Goal: Task Accomplishment & Management: Complete application form

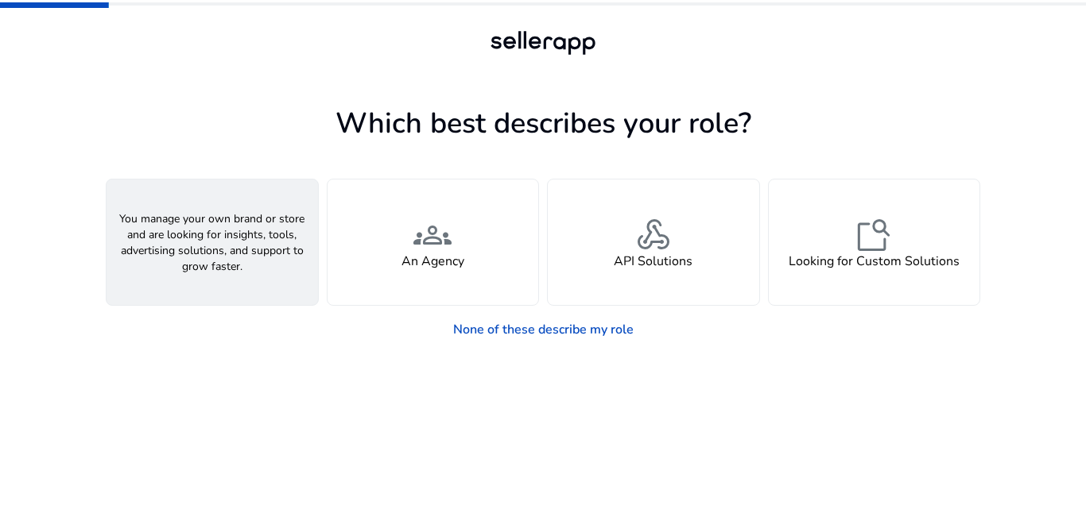
click at [241, 253] on div "person A Seller" at bounding box center [211, 243] width 211 height 126
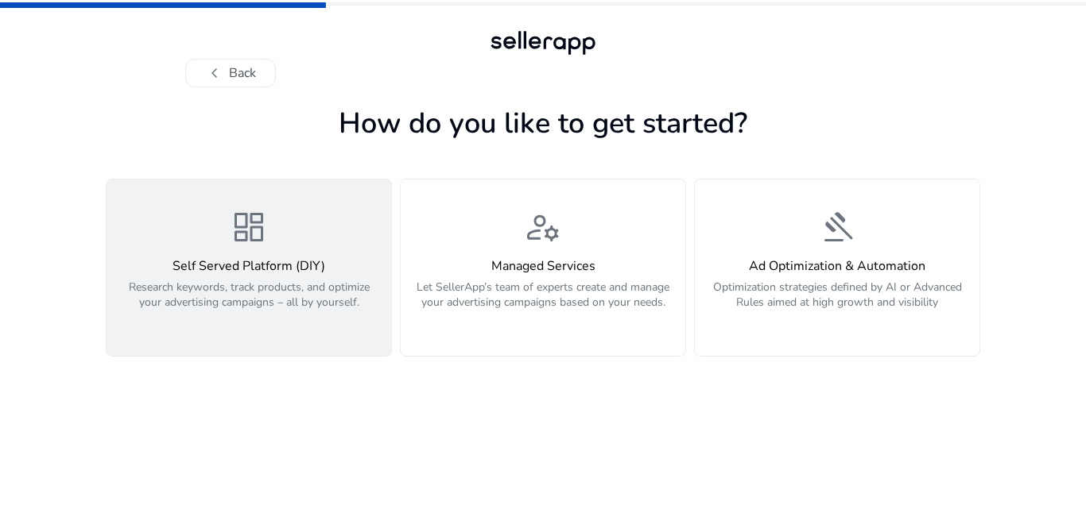
click at [251, 274] on h4 "Self Served Platform (DIY)" at bounding box center [248, 266] width 265 height 15
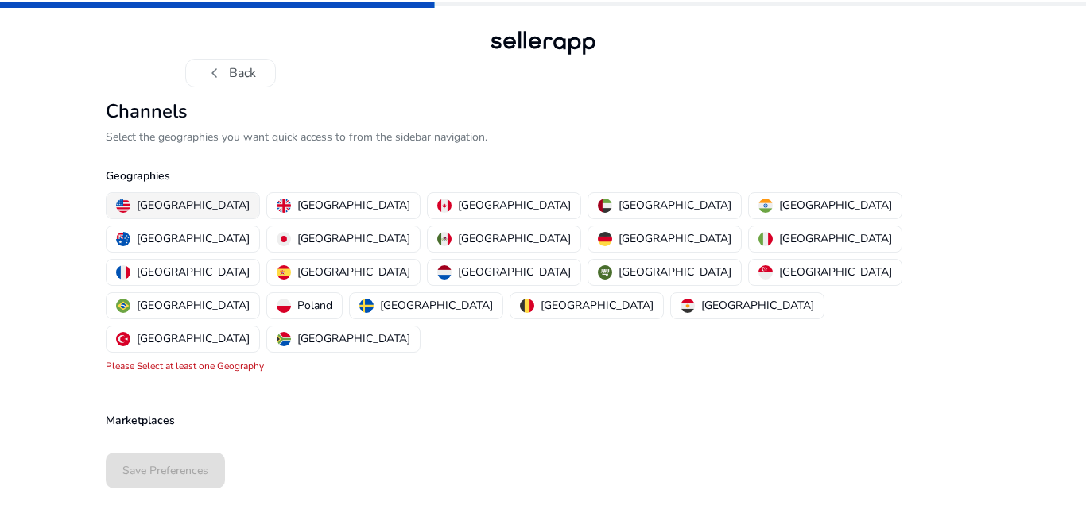
click at [195, 208] on p "United States" at bounding box center [193, 205] width 113 height 17
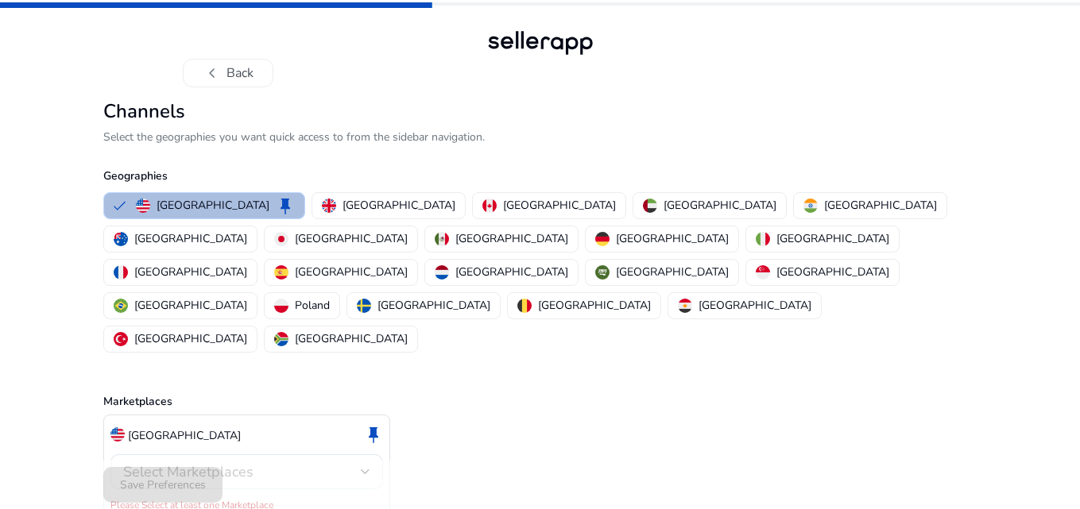
scroll to position [4, 0]
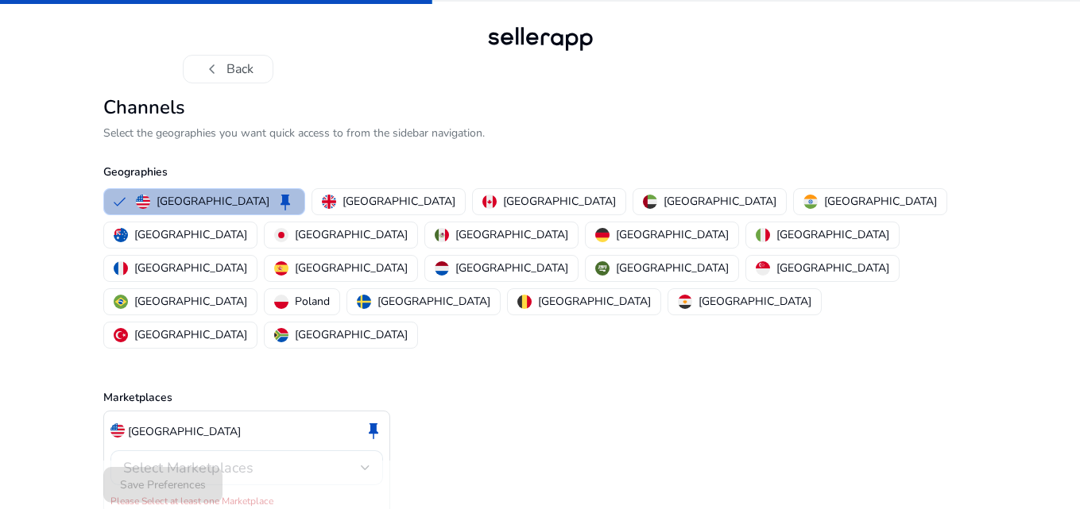
click at [299, 459] on div "Select Marketplaces" at bounding box center [242, 467] width 238 height 17
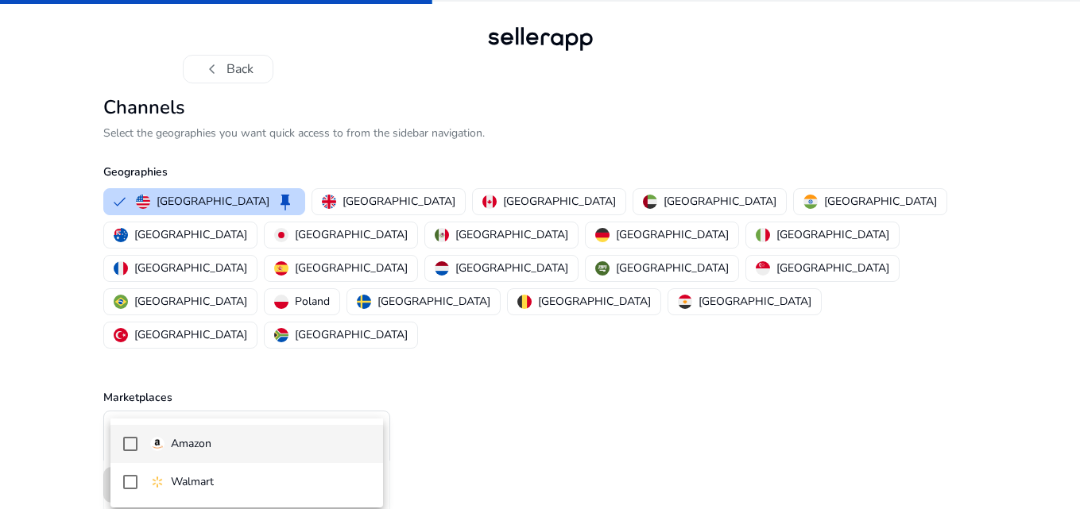
click at [302, 447] on span "Amazon" at bounding box center [260, 443] width 220 height 17
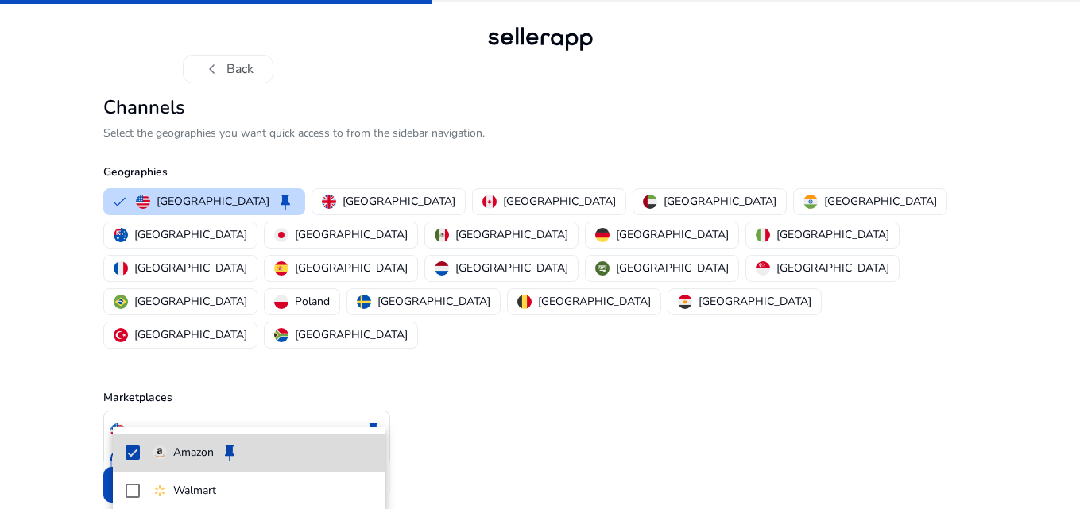
scroll to position [0, 0]
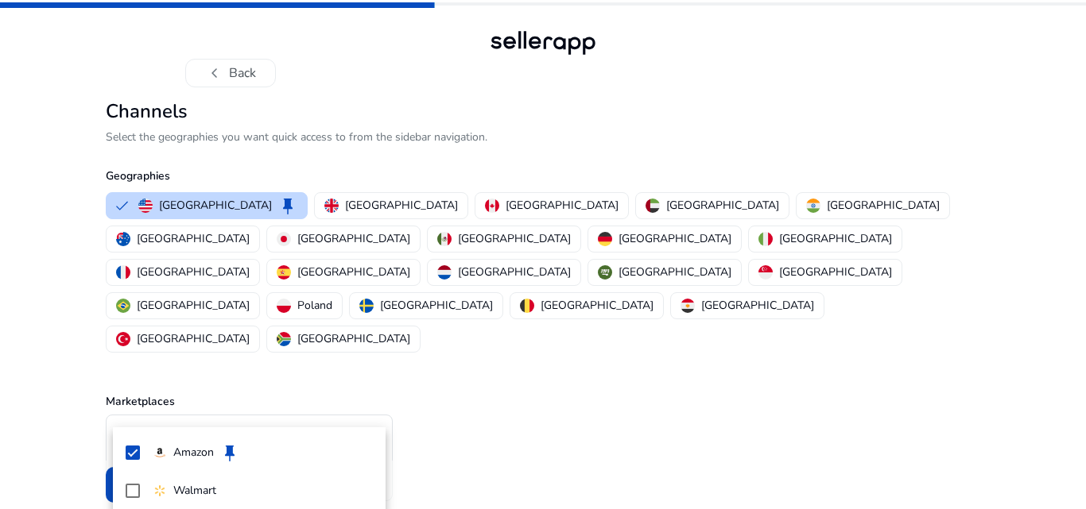
drag, startPoint x: 453, startPoint y: 432, endPoint x: 443, endPoint y: 434, distance: 9.8
click at [448, 434] on div at bounding box center [543, 254] width 1086 height 509
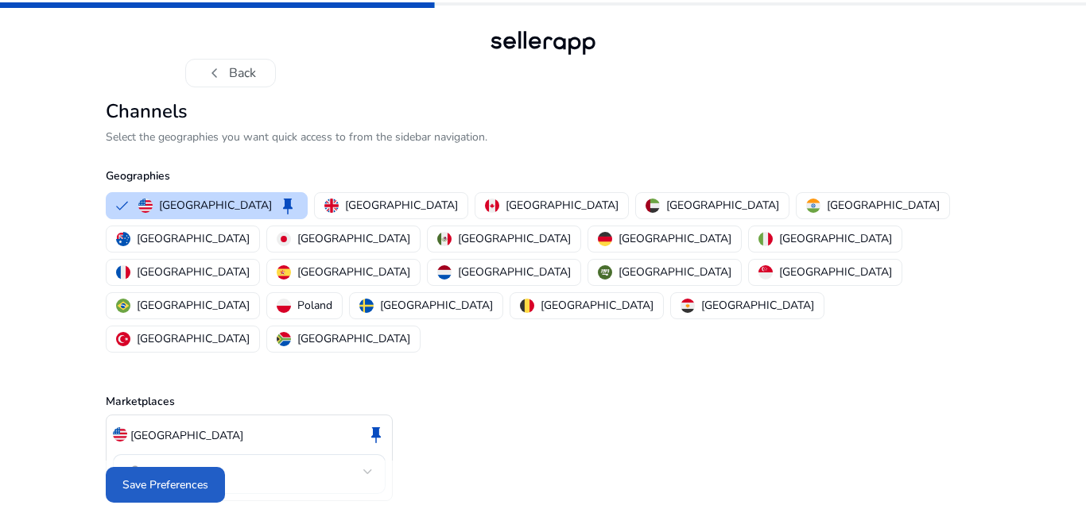
click at [187, 477] on span "Save Preferences" at bounding box center [165, 485] width 86 height 17
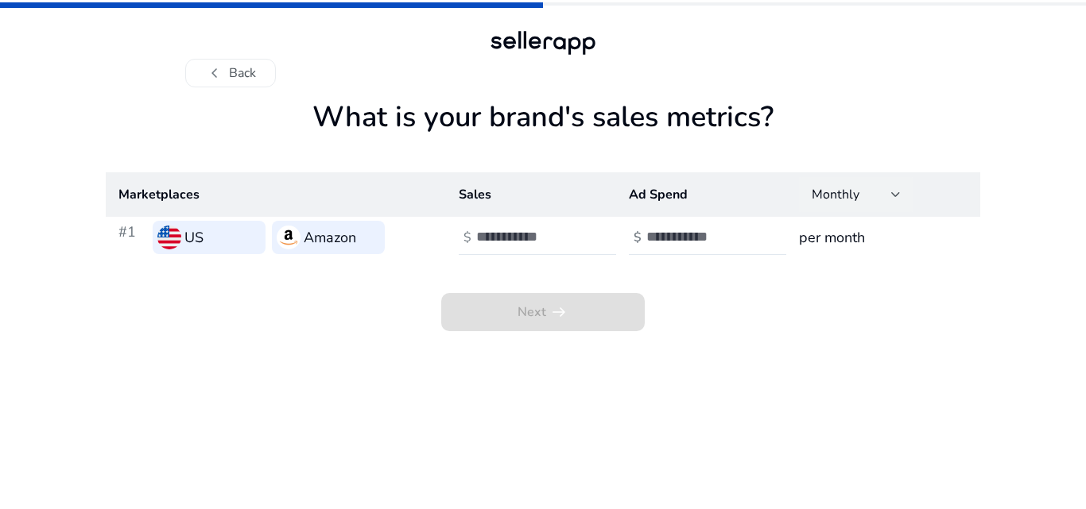
click at [885, 192] on div "Monthly" at bounding box center [850, 194] width 79 height 17
click at [795, 298] on div at bounding box center [543, 254] width 1086 height 509
click at [530, 316] on span "Next arrow_right_alt" at bounding box center [542, 312] width 203 height 38
click at [525, 239] on input "number" at bounding box center [529, 236] width 107 height 17
type input "*"
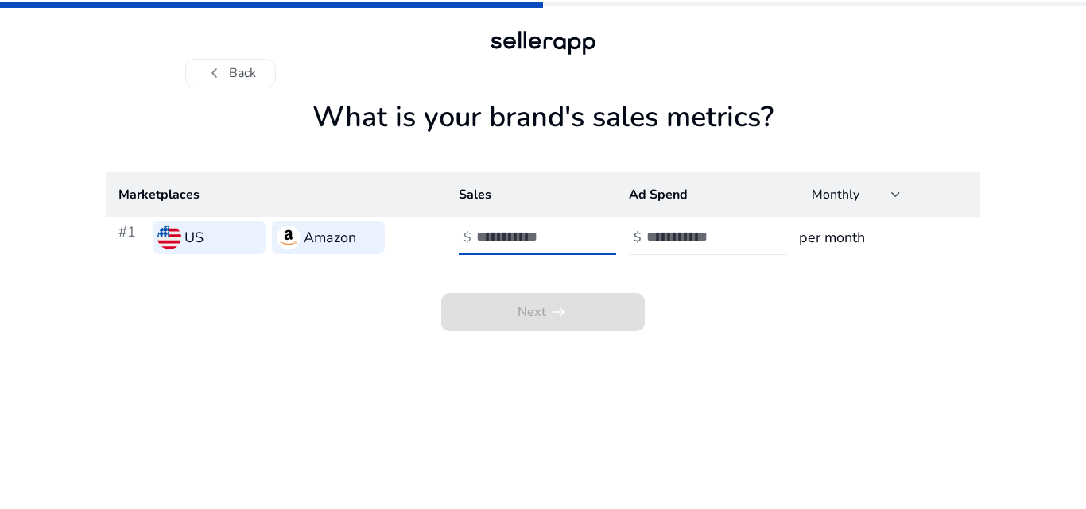
click at [666, 234] on input "number" at bounding box center [699, 236] width 107 height 17
click at [553, 240] on input "*" at bounding box center [529, 236] width 107 height 17
type input "****"
click at [659, 237] on input "number" at bounding box center [699, 236] width 107 height 17
click at [749, 242] on input "**" at bounding box center [699, 236] width 107 height 17
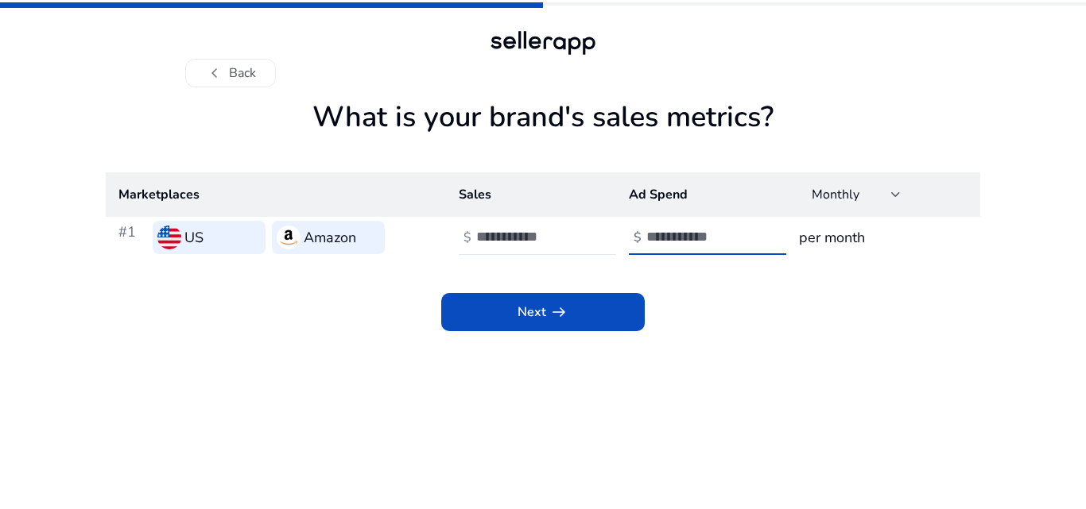
click at [747, 234] on input "*" at bounding box center [699, 236] width 107 height 17
click at [747, 231] on input "*" at bounding box center [699, 236] width 107 height 17
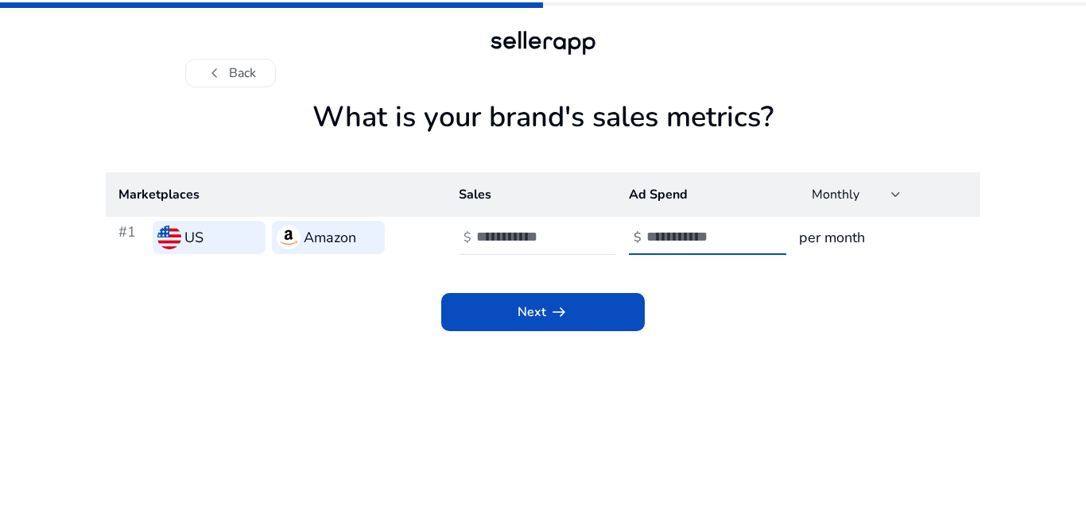
click at [747, 231] on input "*" at bounding box center [699, 236] width 107 height 17
click at [747, 230] on input "*" at bounding box center [699, 236] width 107 height 17
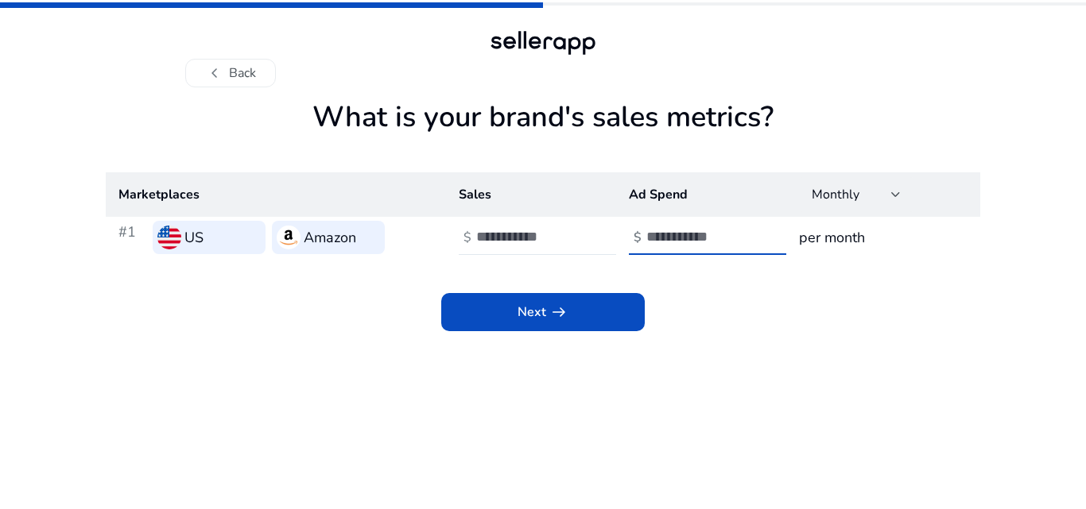
click at [747, 230] on input "**" at bounding box center [699, 236] width 107 height 17
type input "**"
click at [744, 237] on input "**" at bounding box center [699, 236] width 107 height 17
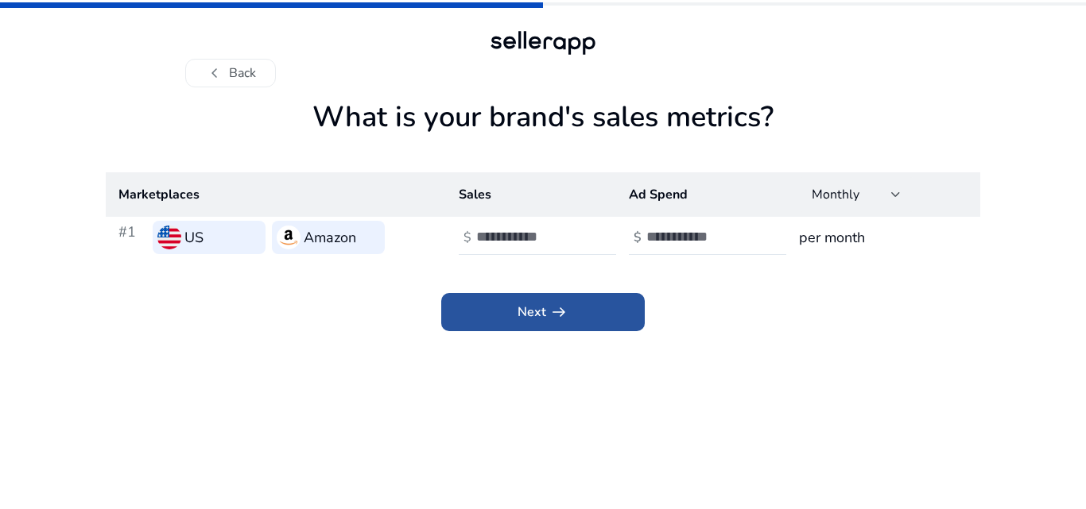
click at [609, 321] on span at bounding box center [542, 312] width 203 height 38
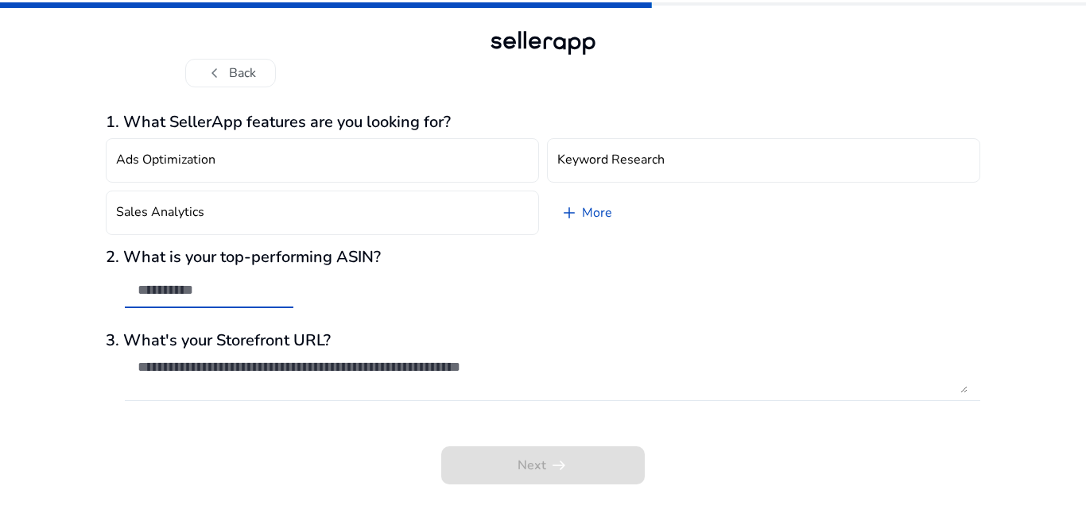
click at [176, 296] on input "text" at bounding box center [208, 289] width 143 height 17
paste input "**********"
type input "**********"
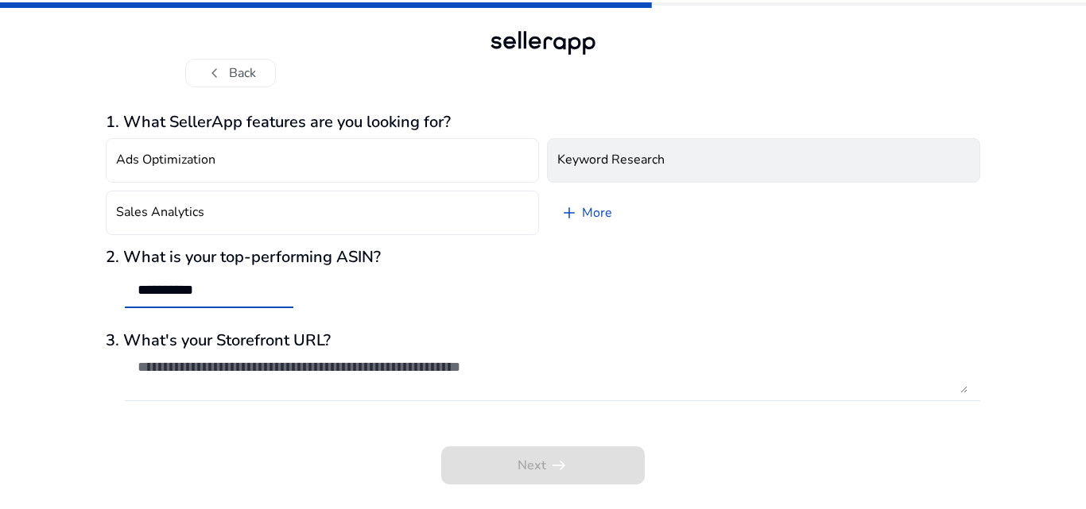
click at [612, 164] on h4 "Keyword Research" at bounding box center [610, 160] width 107 height 15
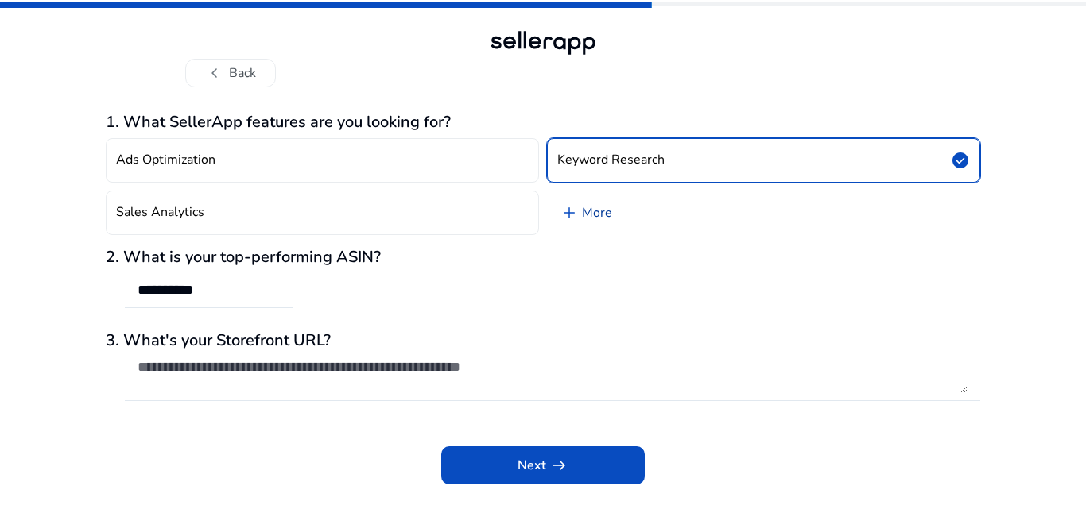
click at [581, 212] on link "add More" at bounding box center [586, 213] width 78 height 45
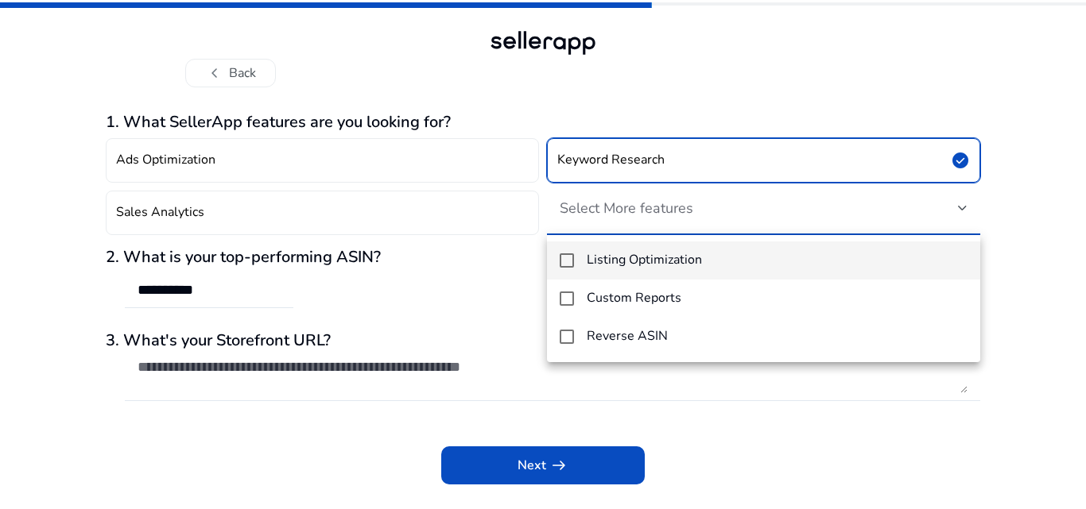
click at [774, 161] on div at bounding box center [543, 254] width 1086 height 509
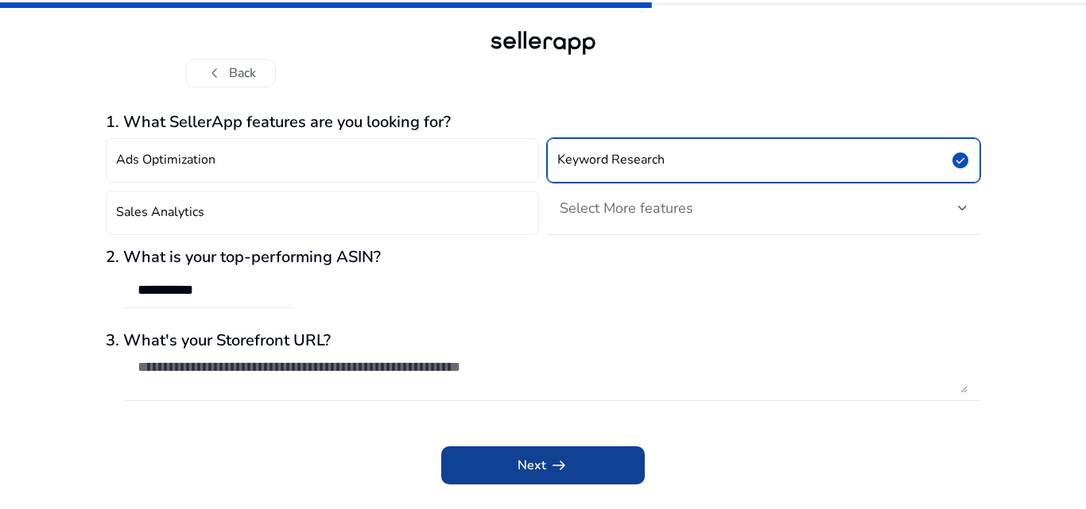
click at [516, 459] on span at bounding box center [542, 466] width 203 height 38
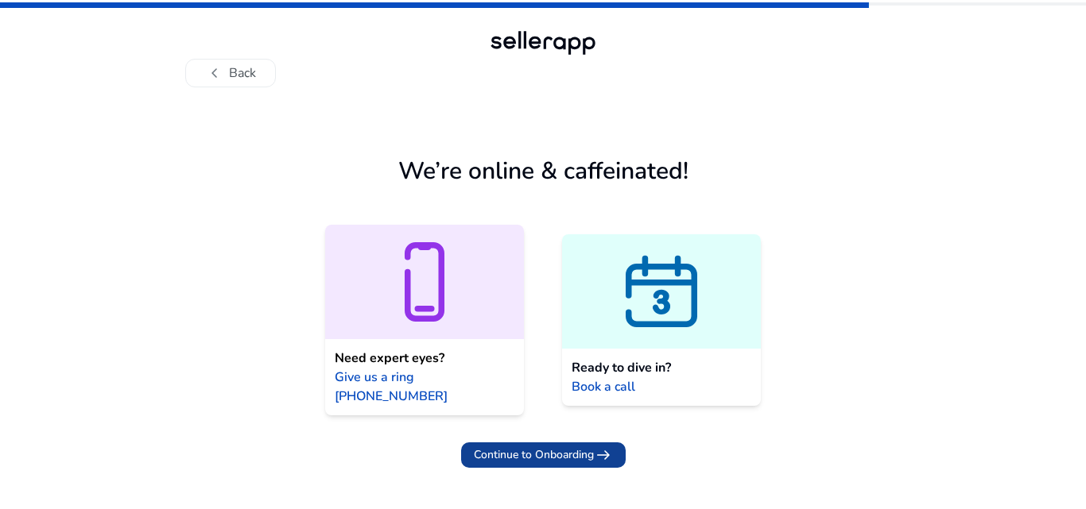
click at [576, 436] on span at bounding box center [543, 455] width 165 height 38
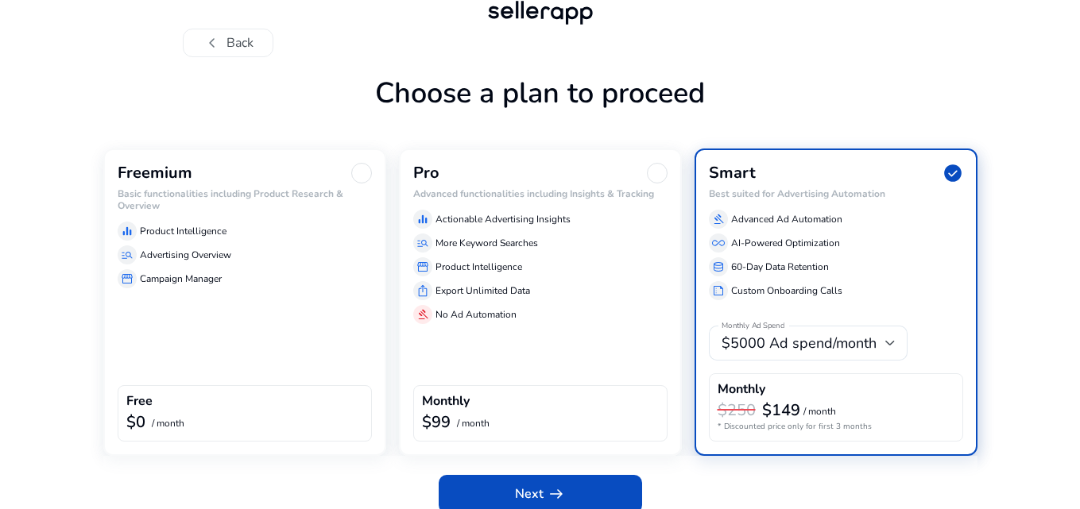
scroll to position [47, 0]
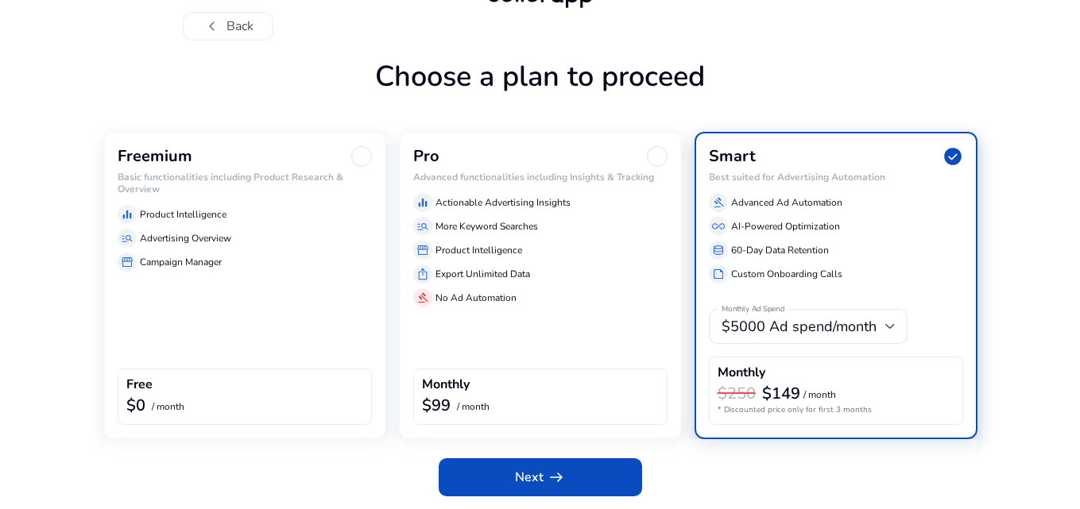
click at [196, 229] on div "manage_search Advertising Overview" at bounding box center [245, 238] width 254 height 19
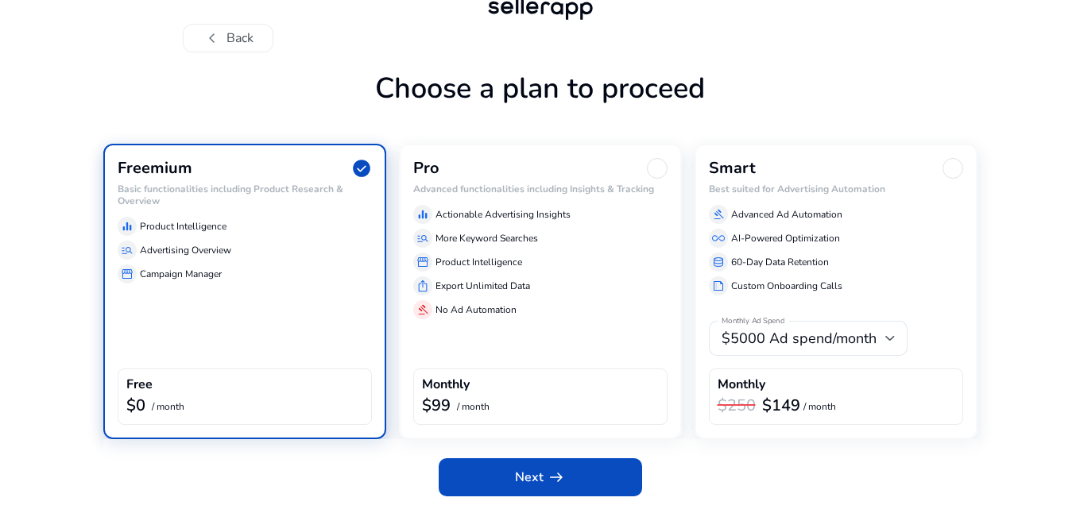
click at [203, 262] on div "equalizer Product Intelligence manage_search Advertising Overview storefront Ca…" at bounding box center [245, 247] width 254 height 73
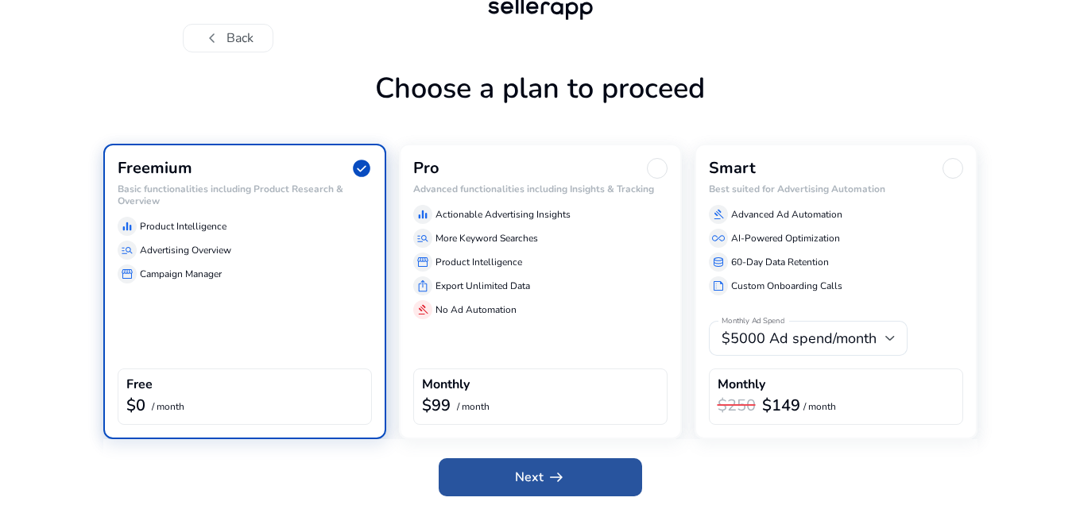
click at [532, 471] on span "Next arrow_right_alt" at bounding box center [540, 477] width 51 height 19
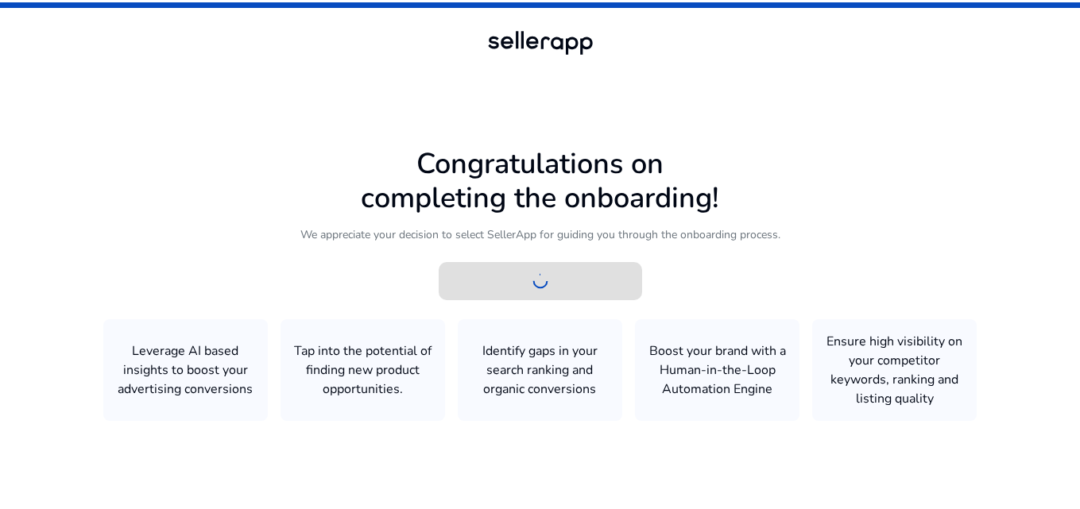
scroll to position [1, 0]
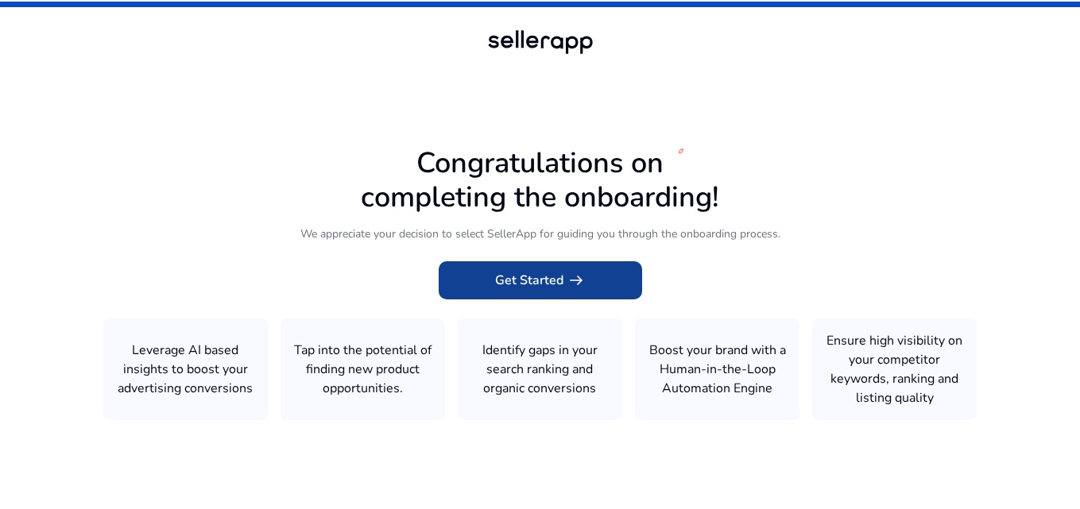
click at [586, 282] on span at bounding box center [540, 280] width 203 height 38
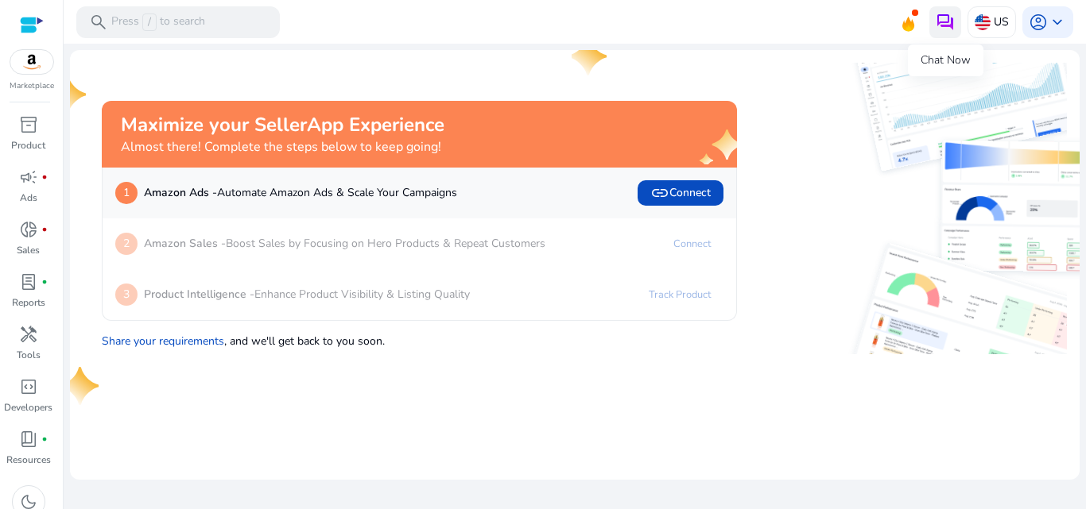
click at [935, 21] on img at bounding box center [944, 22] width 19 height 19
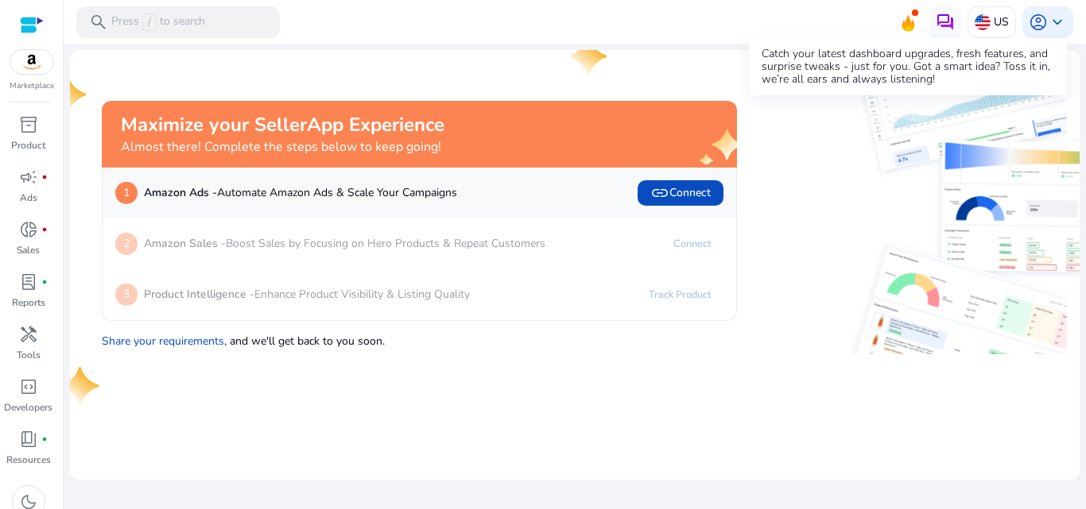
click at [910, 21] on icon at bounding box center [907, 23] width 13 height 17
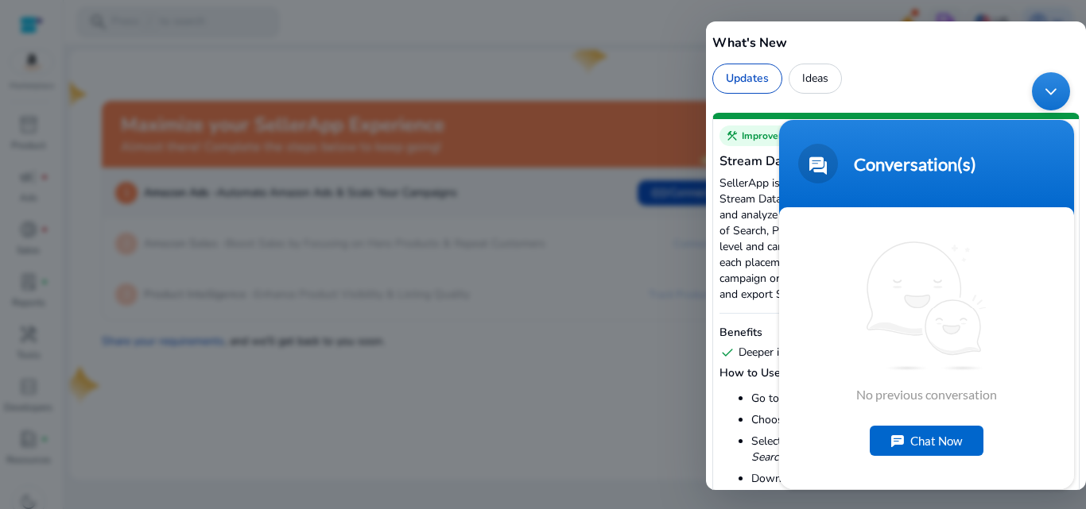
click at [545, 58] on div at bounding box center [543, 254] width 1086 height 509
